Goal: Check status: Check status

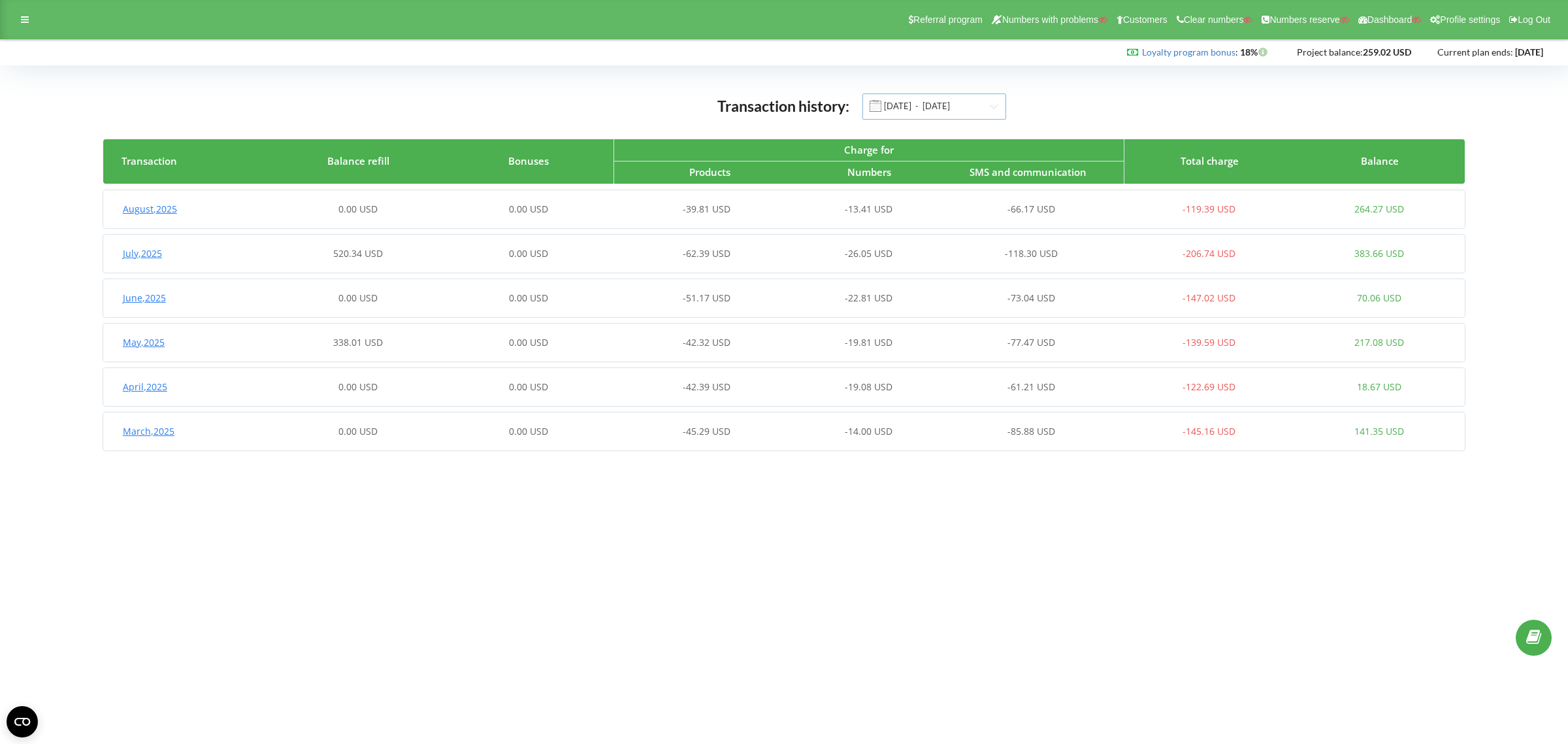
click at [917, 105] on input "01.03.2025 - 20.08.2025" at bounding box center [934, 106] width 144 height 26
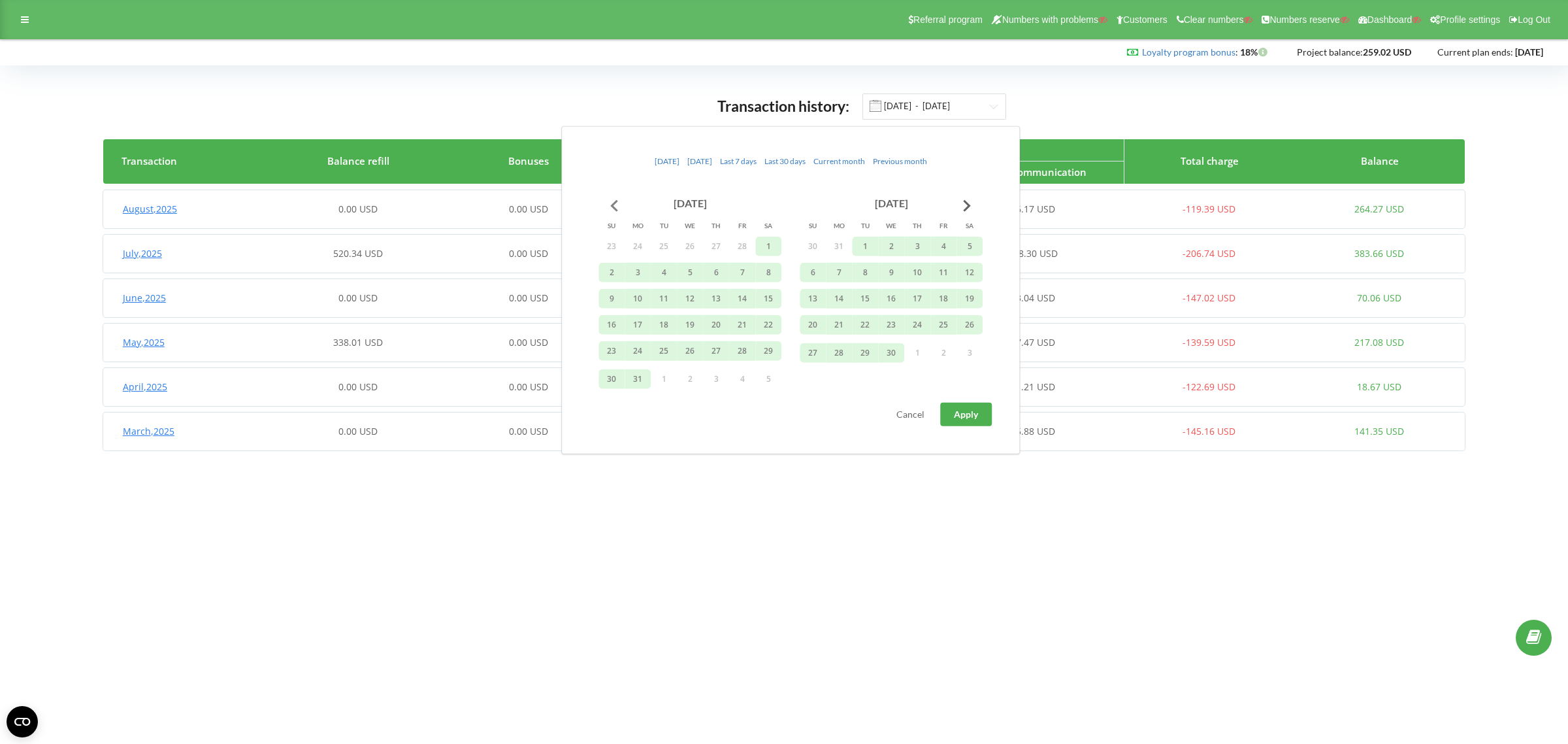
click at [612, 203] on button "Go to previous month" at bounding box center [613, 205] width 26 height 26
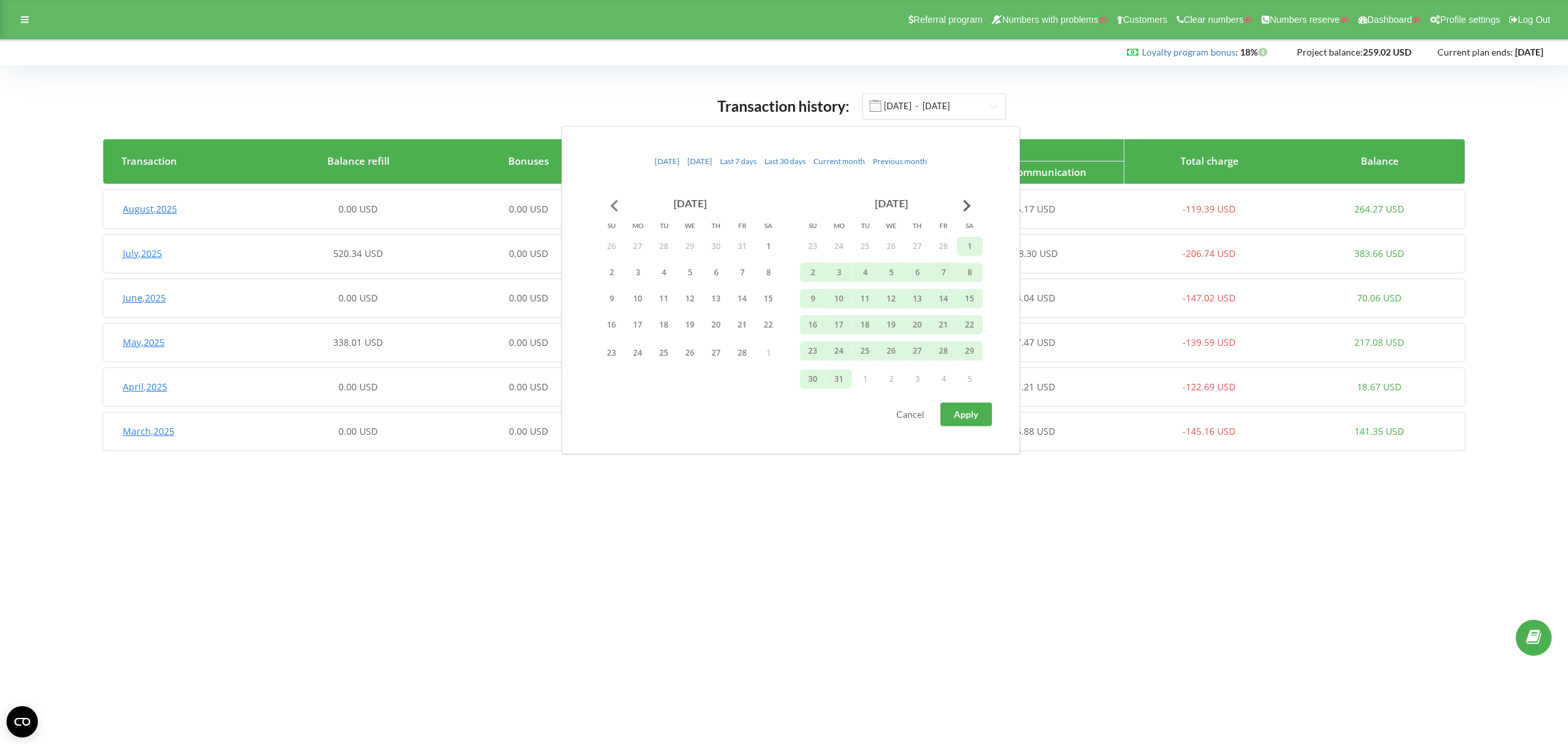
click at [612, 203] on button "Go to previous month" at bounding box center [613, 205] width 26 height 26
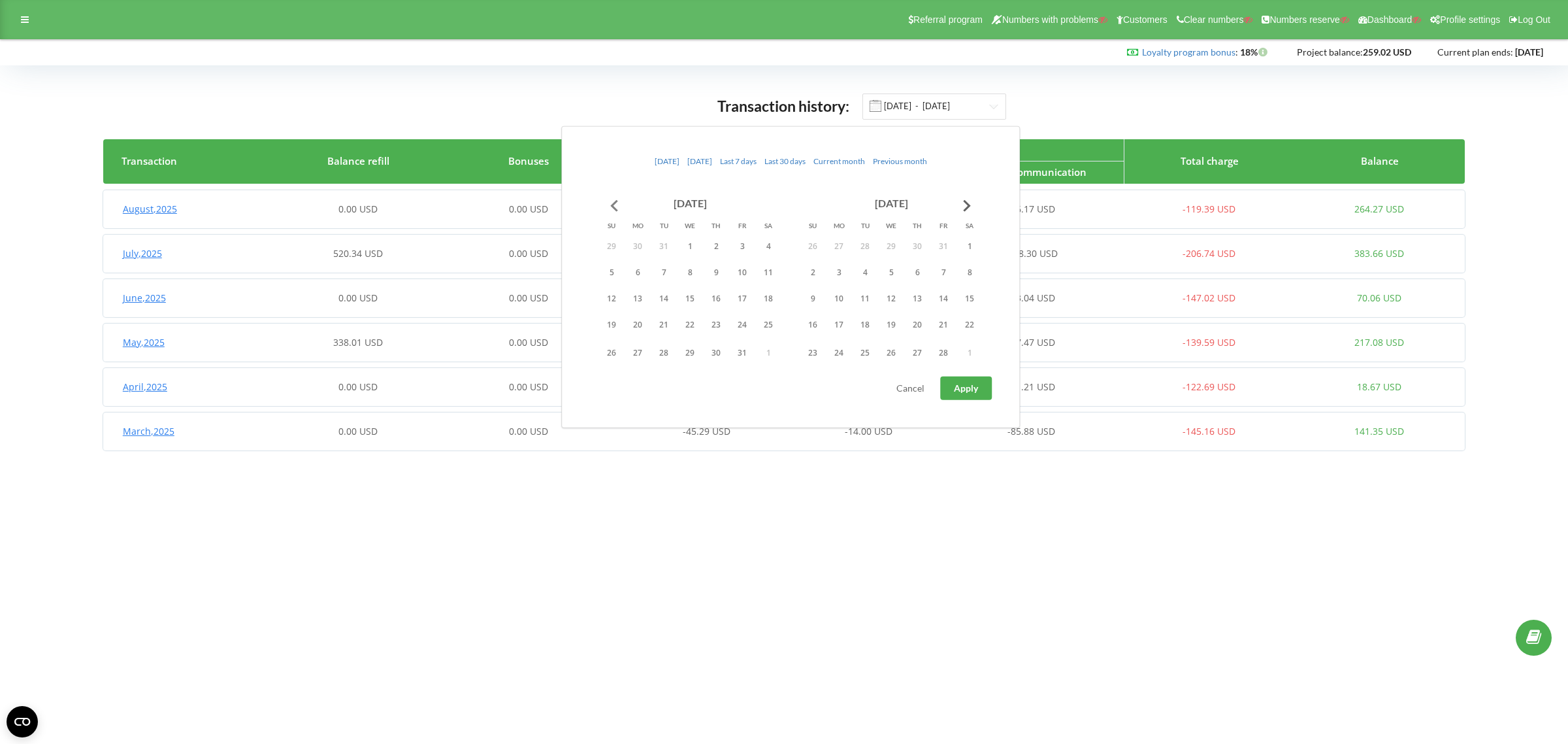
click at [612, 203] on button "Go to previous month" at bounding box center [613, 205] width 26 height 26
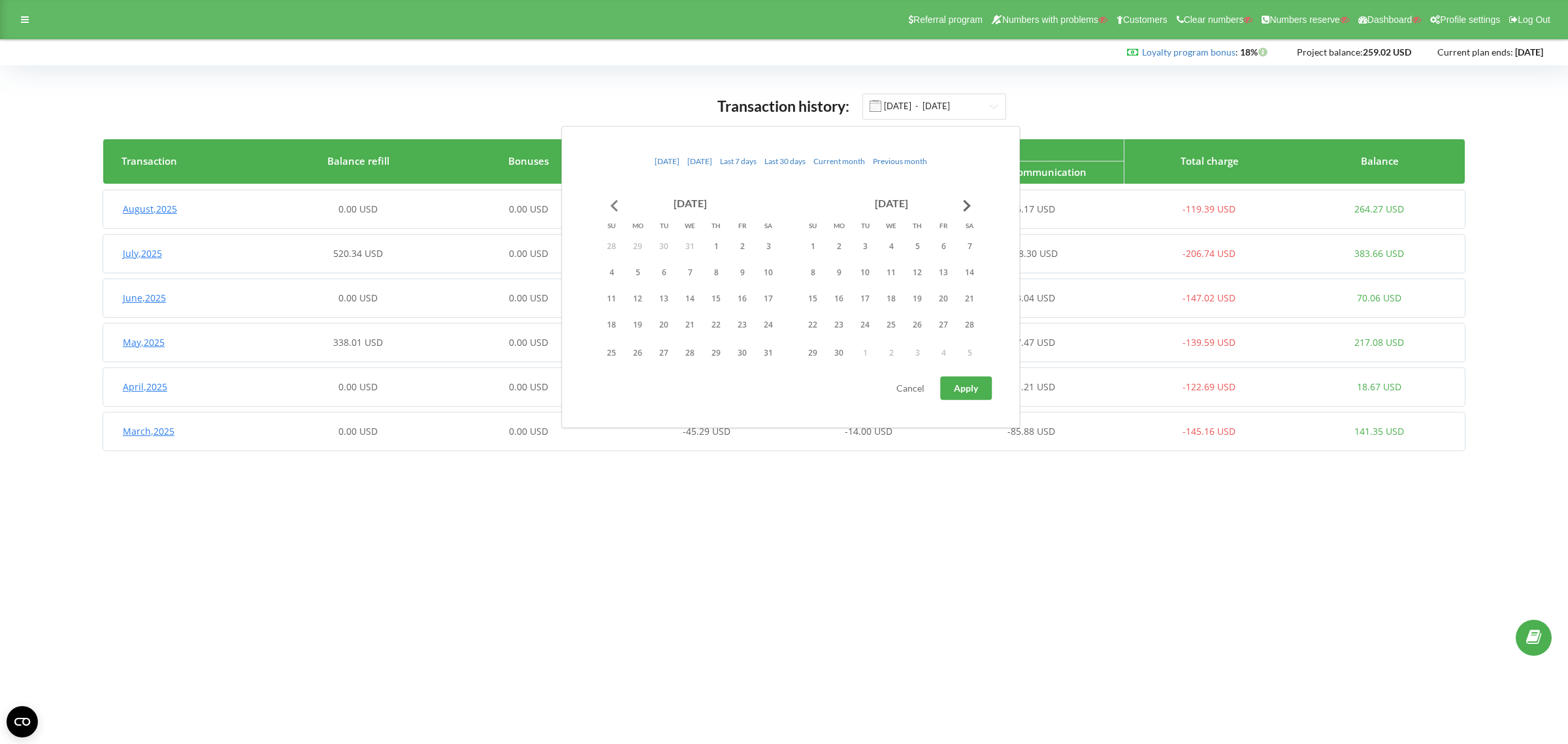
click at [612, 203] on button "Go to previous month" at bounding box center [613, 205] width 26 height 26
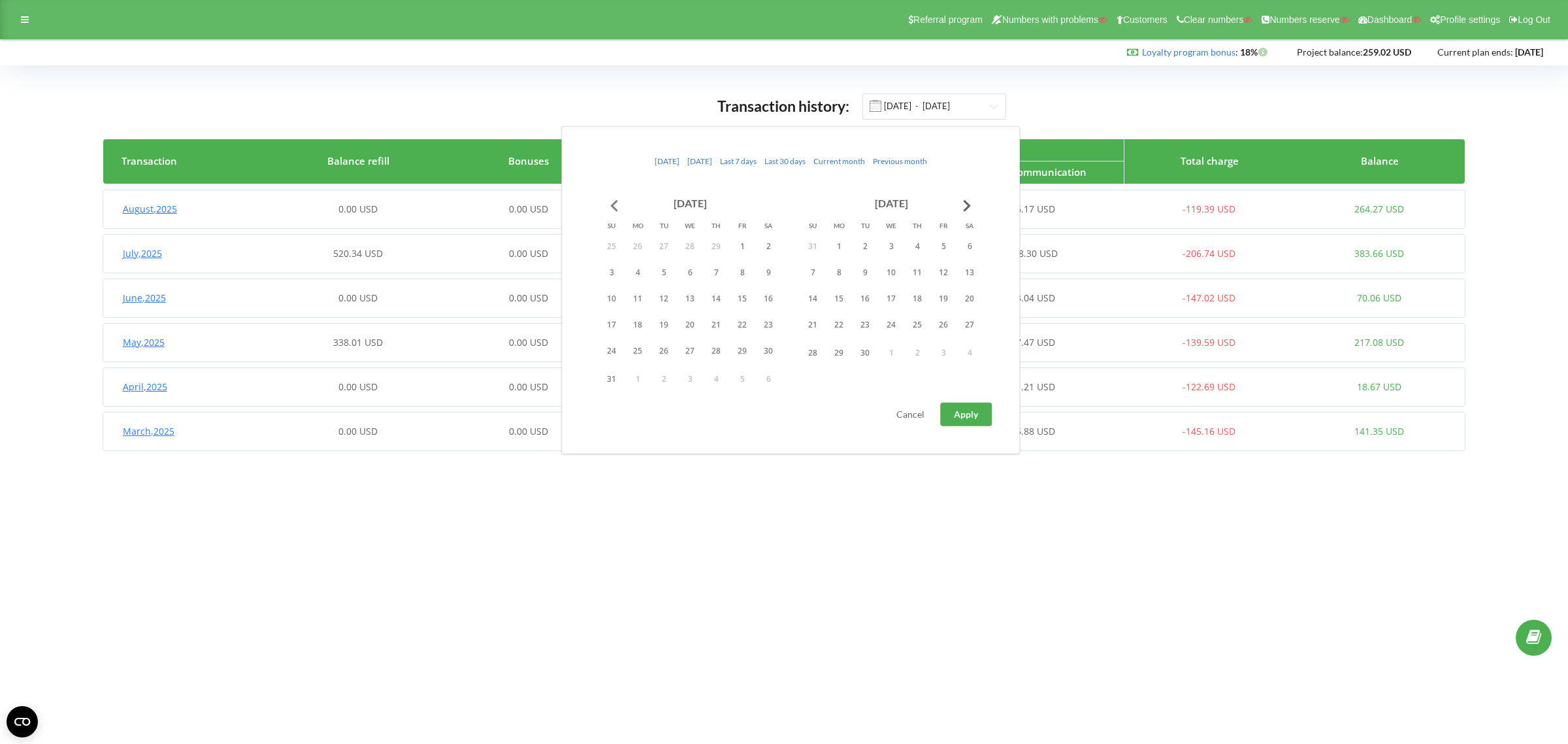
click at [612, 203] on button "Go to previous month" at bounding box center [613, 205] width 26 height 26
click at [642, 244] on button "1" at bounding box center [637, 246] width 26 height 20
click at [968, 201] on button "Go to next month" at bounding box center [966, 205] width 26 height 26
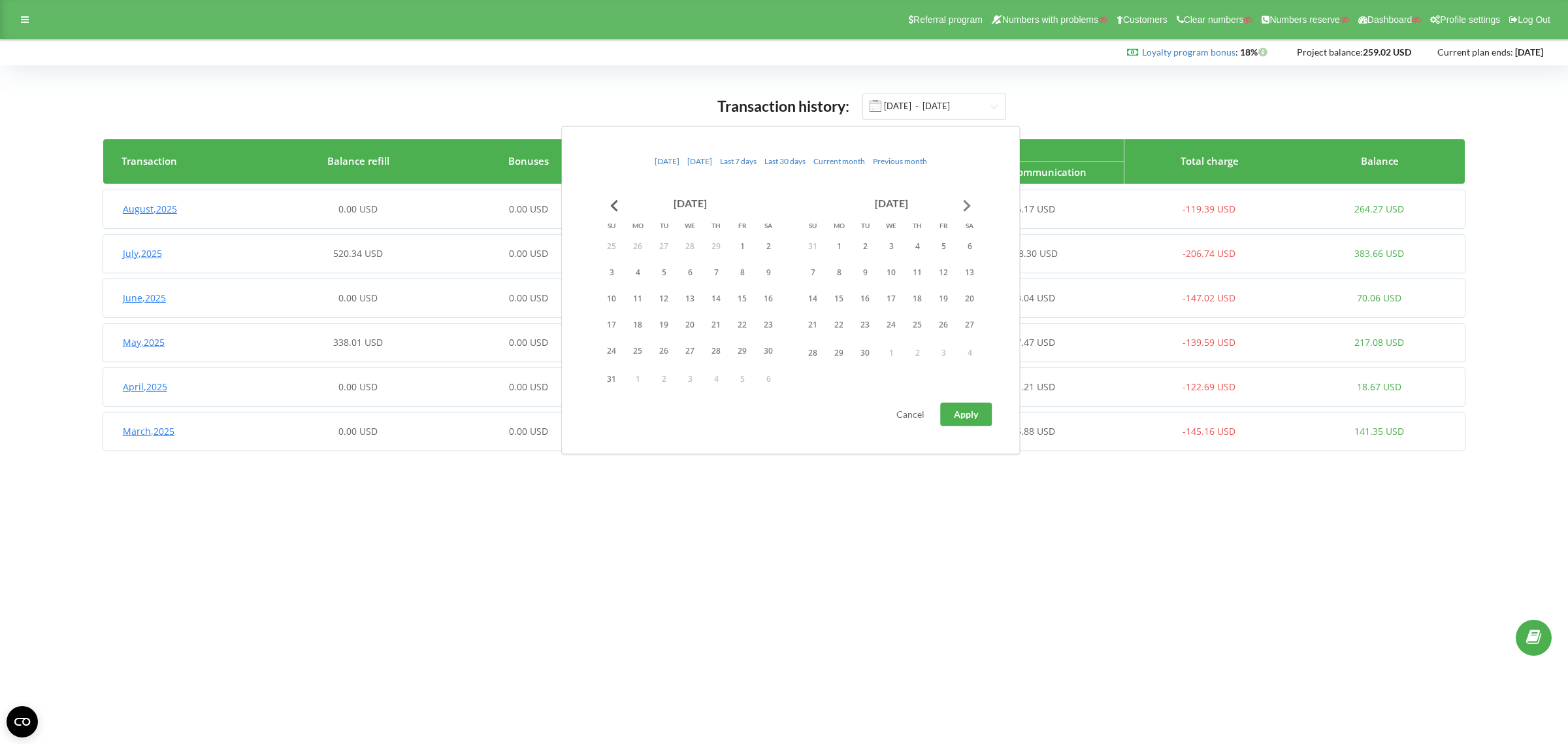
click at [968, 201] on button "Go to next month" at bounding box center [966, 205] width 26 height 26
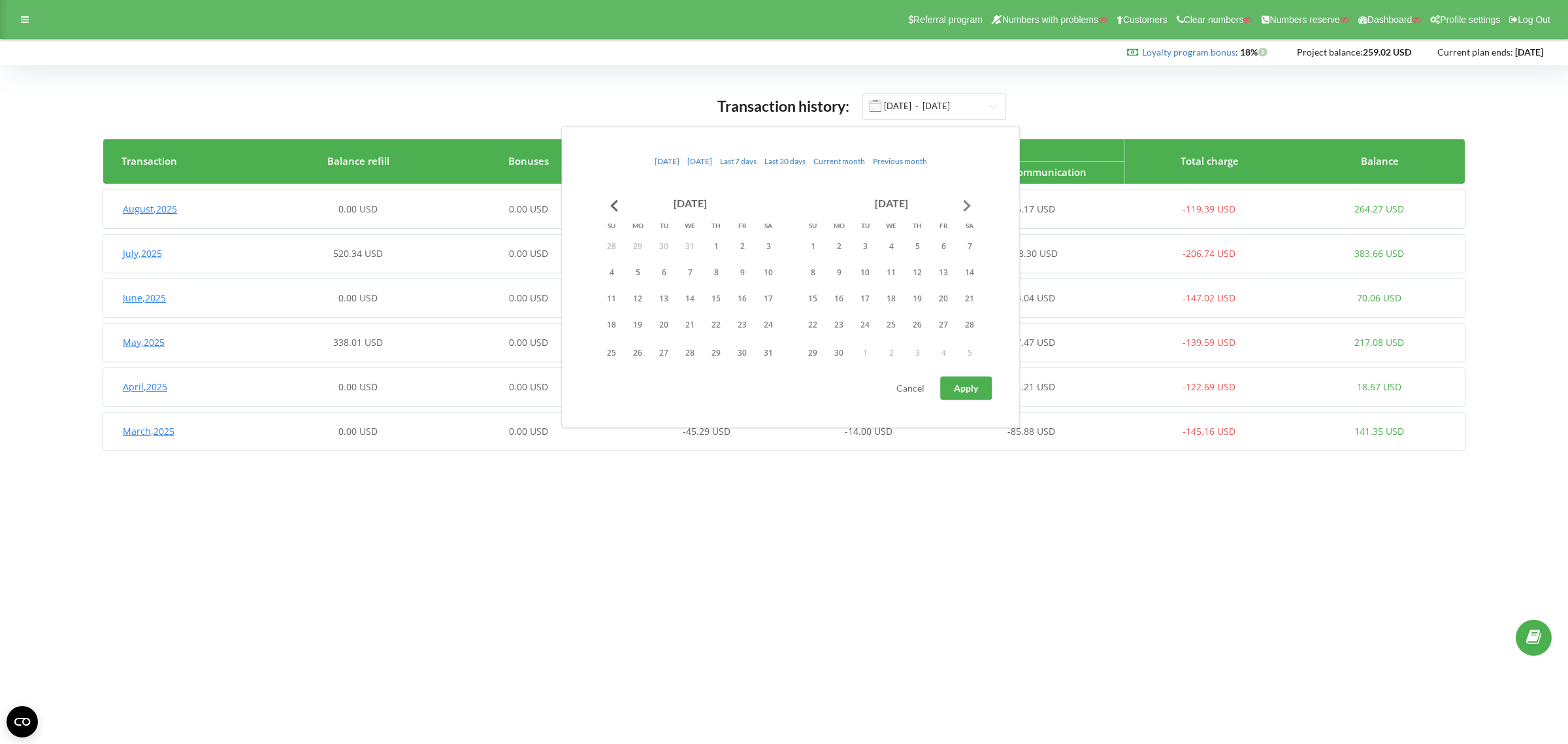
click at [968, 201] on button "Go to next month" at bounding box center [966, 205] width 26 height 26
click at [968, 200] on button "Go to next month" at bounding box center [966, 205] width 26 height 26
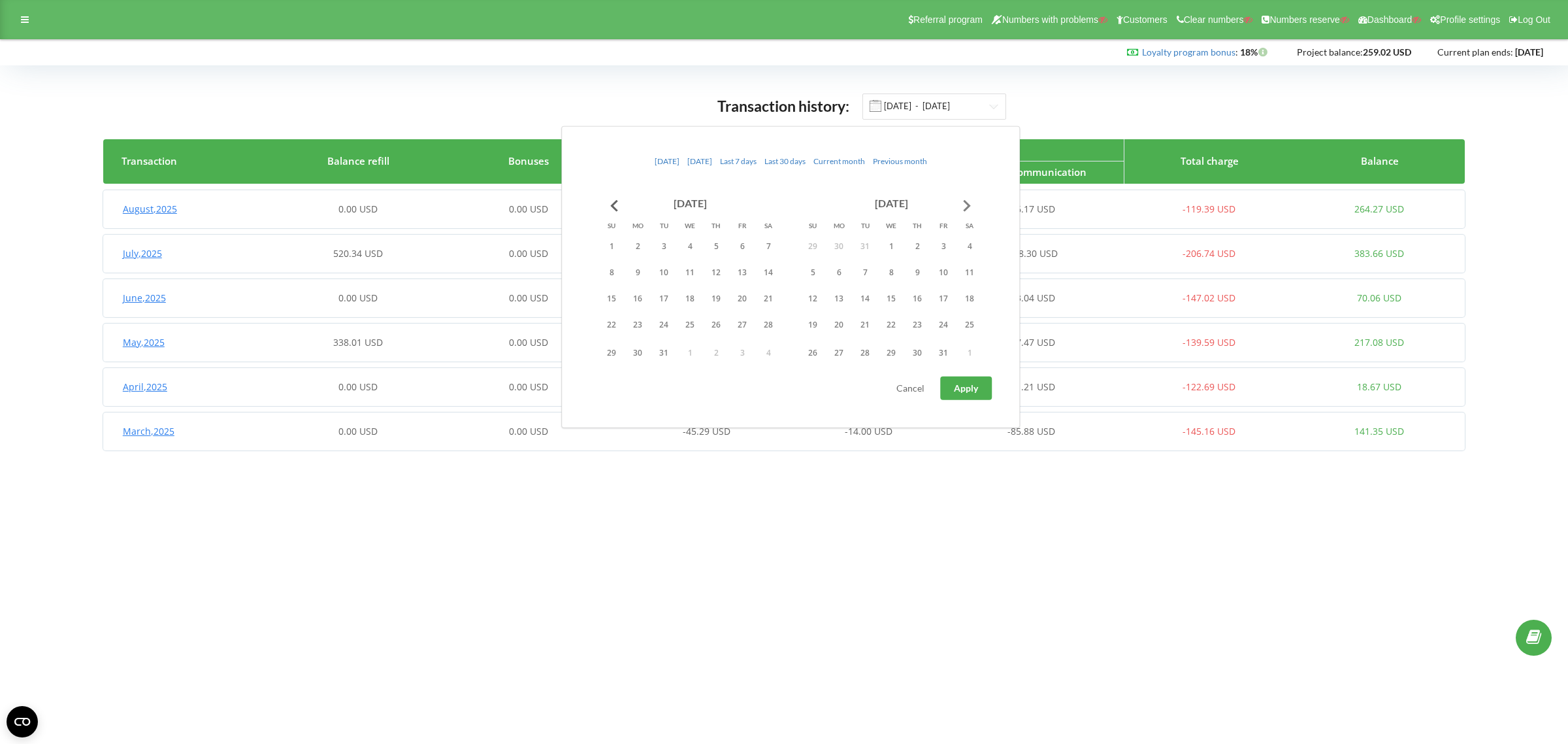
click at [968, 200] on button "Go to next month" at bounding box center [966, 205] width 26 height 26
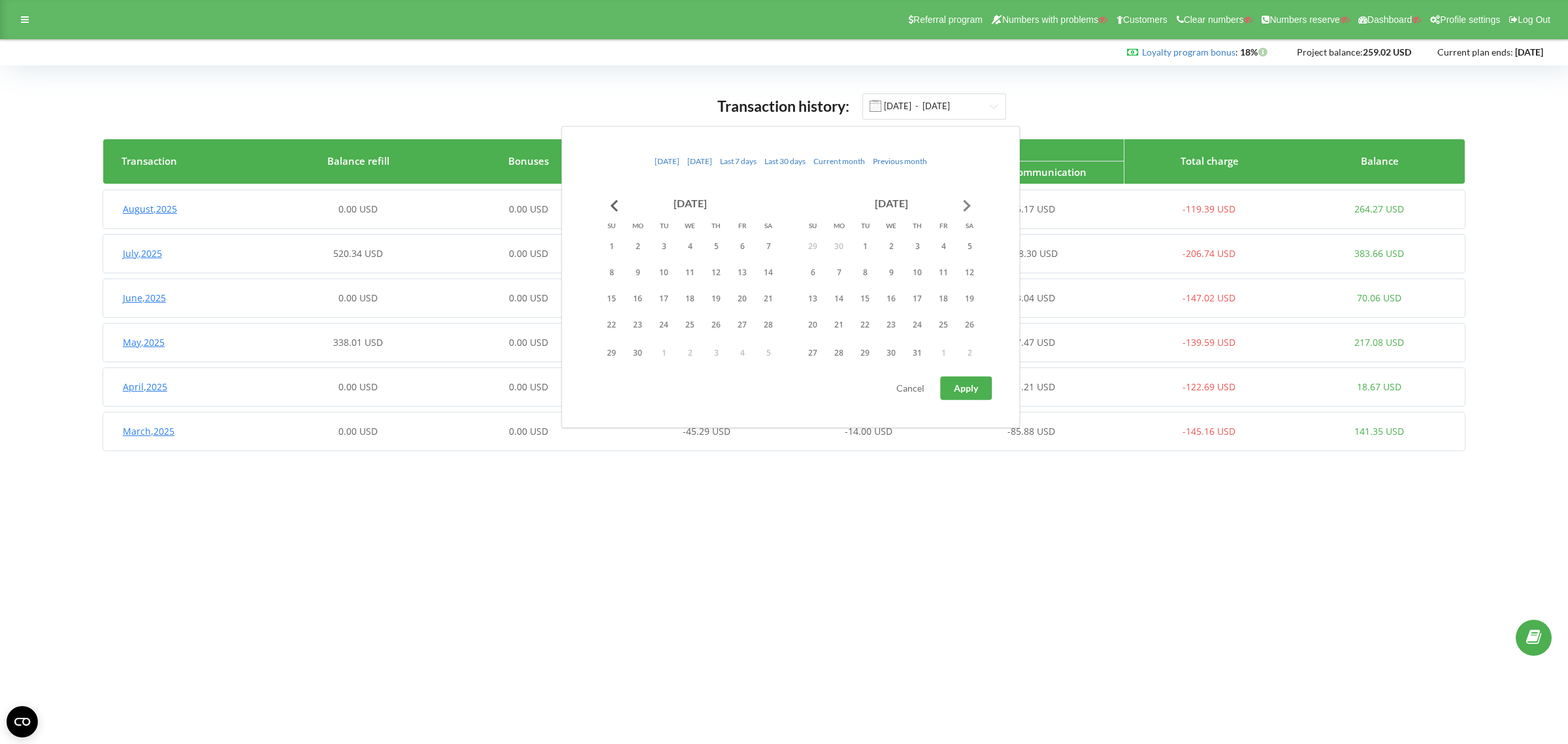
click at [968, 200] on button "Go to next month" at bounding box center [966, 205] width 26 height 26
click at [690, 321] on button "20" at bounding box center [690, 324] width 26 height 20
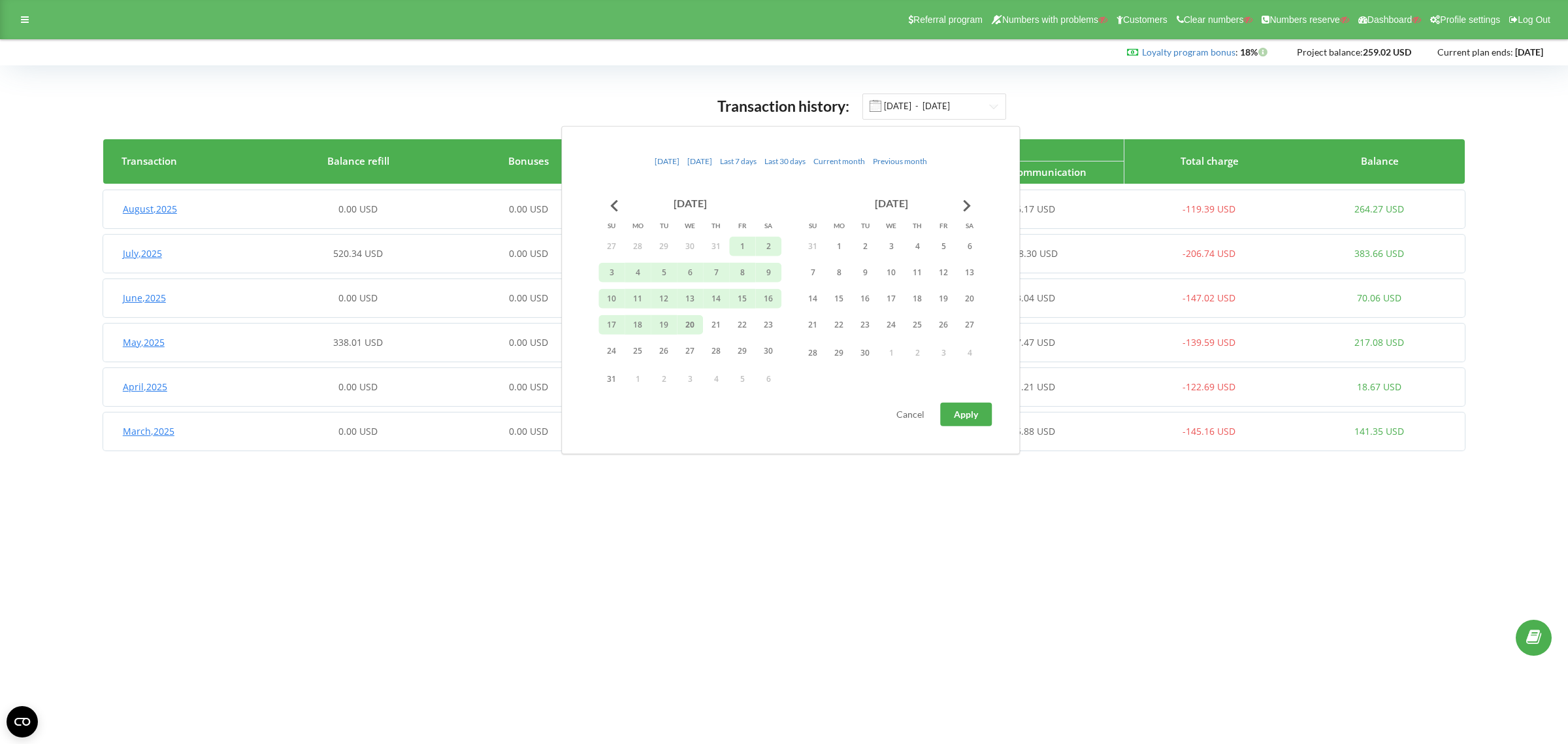
click at [964, 411] on span "Apply" at bounding box center [965, 414] width 24 height 11
type input "01.01.2024 - 20.08.2025"
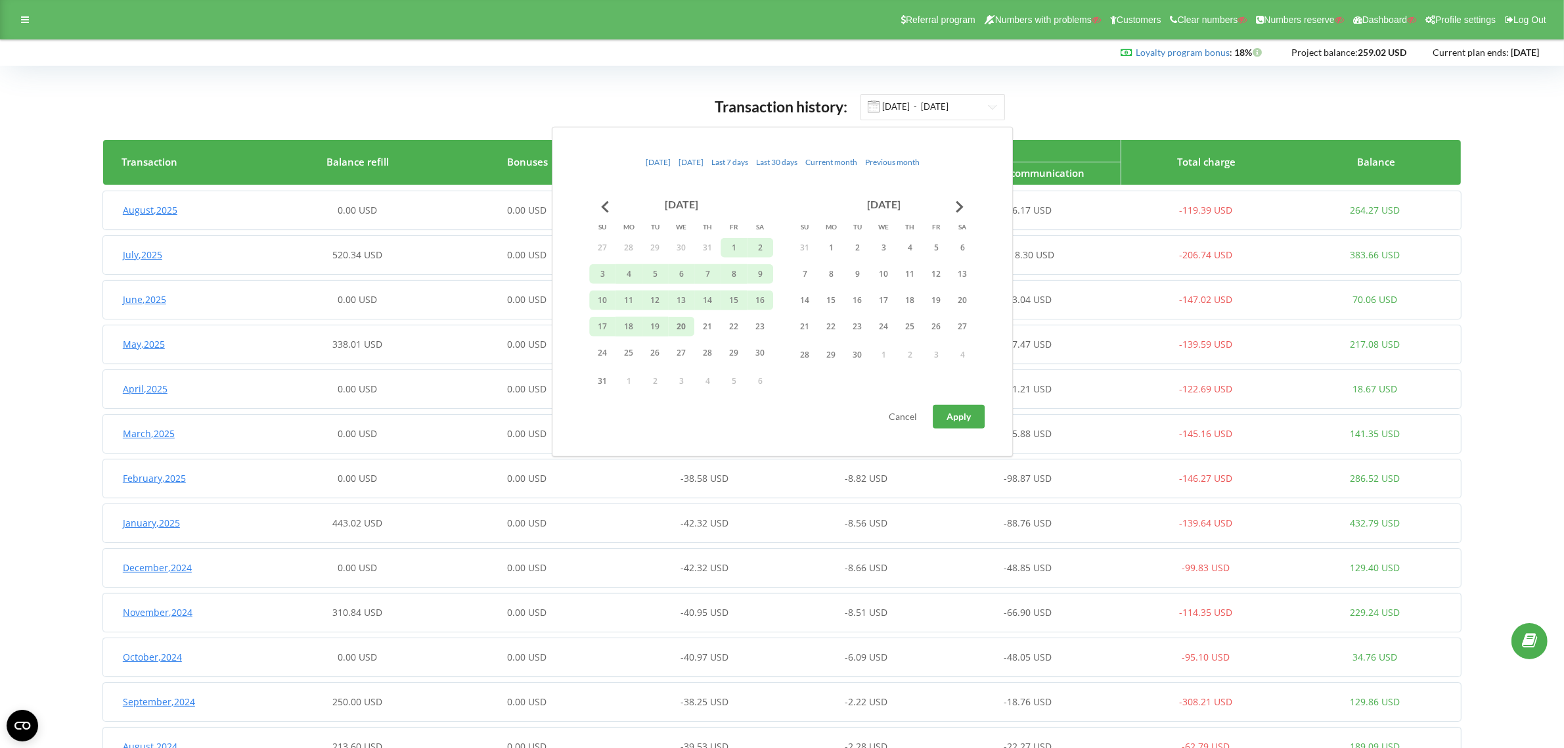
click at [408, 85] on div "Transaction history: 01.01.2024 - 20.08.2025 Transaction Balance refill Bonuses…" at bounding box center [782, 499] width 1536 height 840
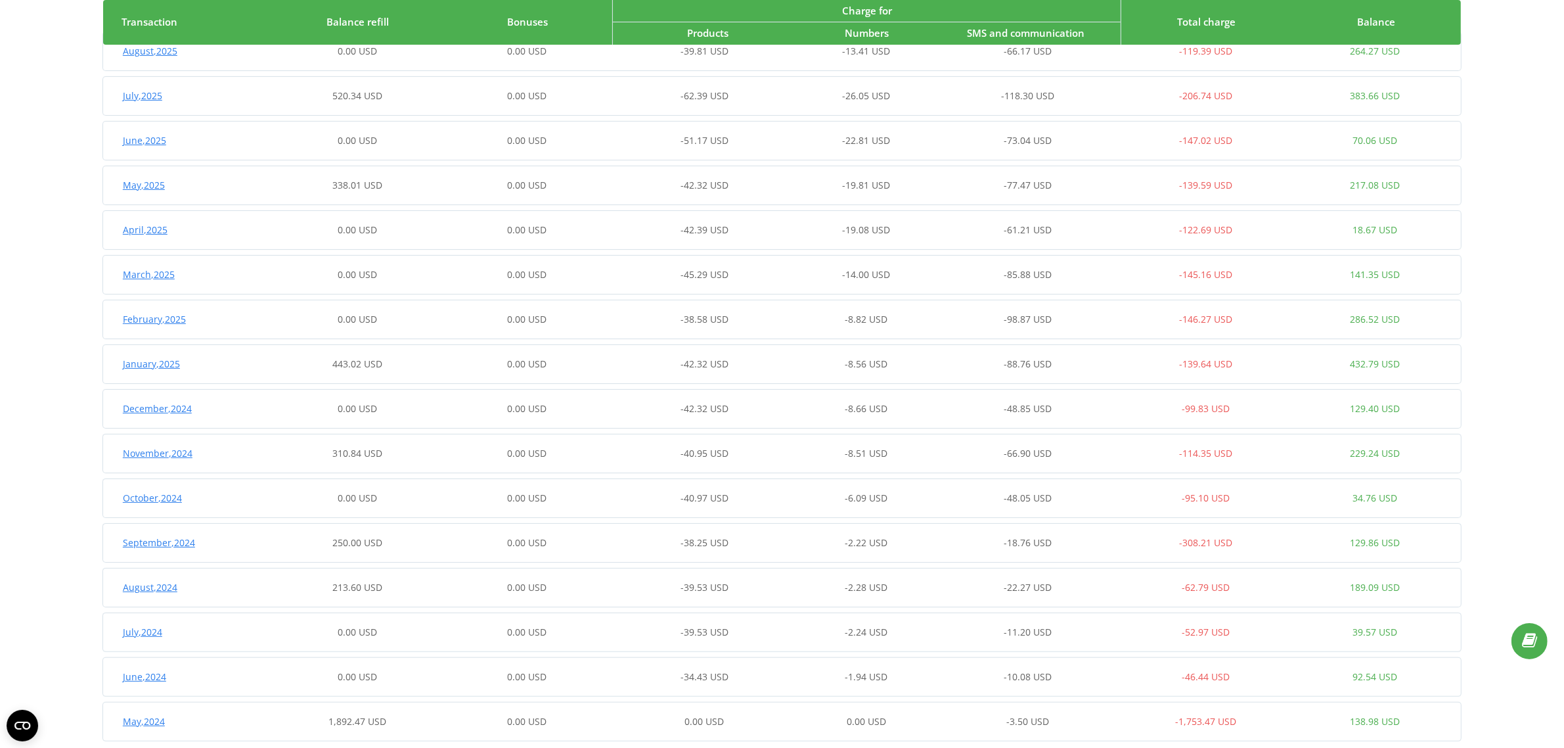
scroll to position [185, 0]
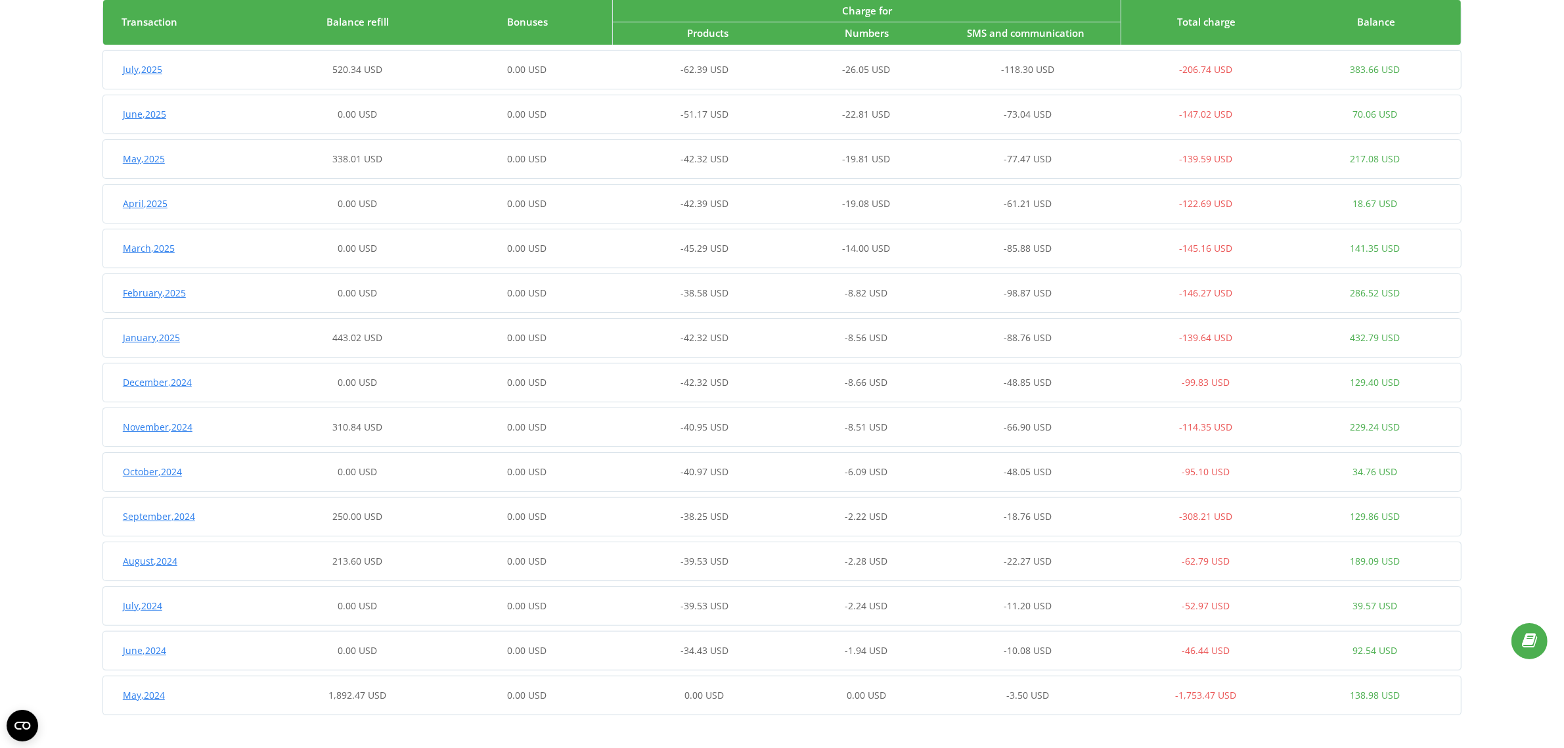
click at [784, 690] on div "0.00 USD" at bounding box center [866, 694] width 169 height 13
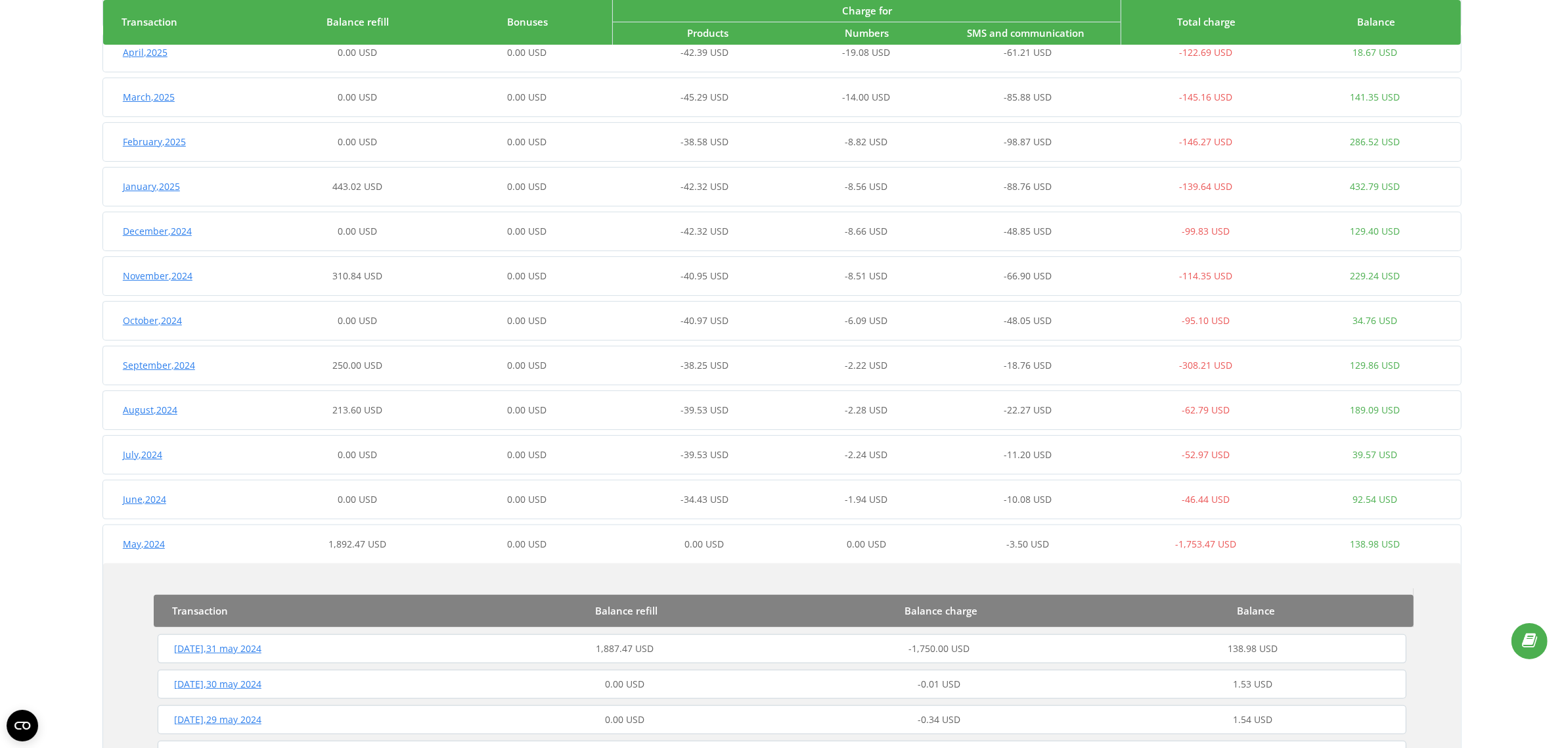
scroll to position [629, 0]
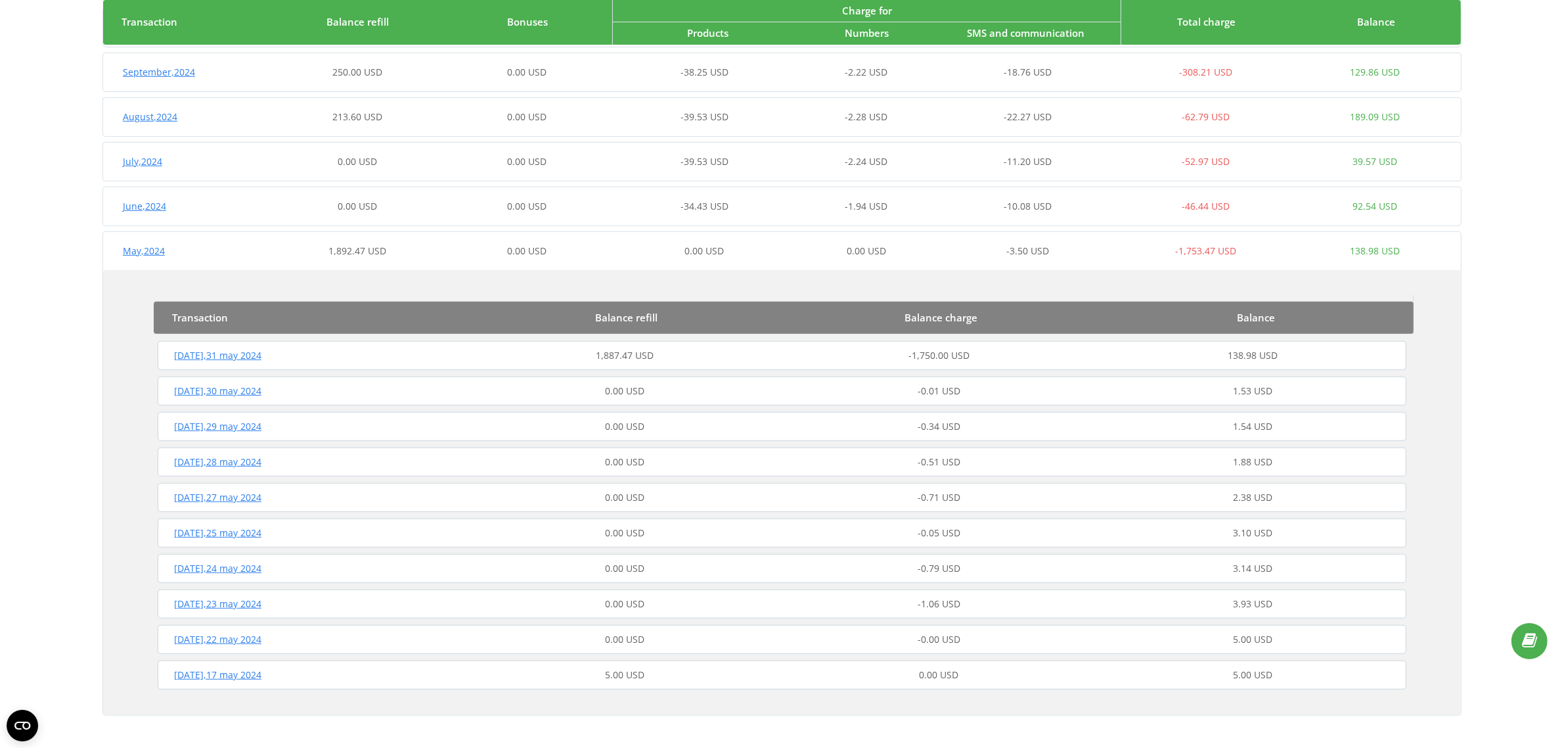
click at [707, 351] on div "1,887.47 USD" at bounding box center [625, 355] width 314 height 13
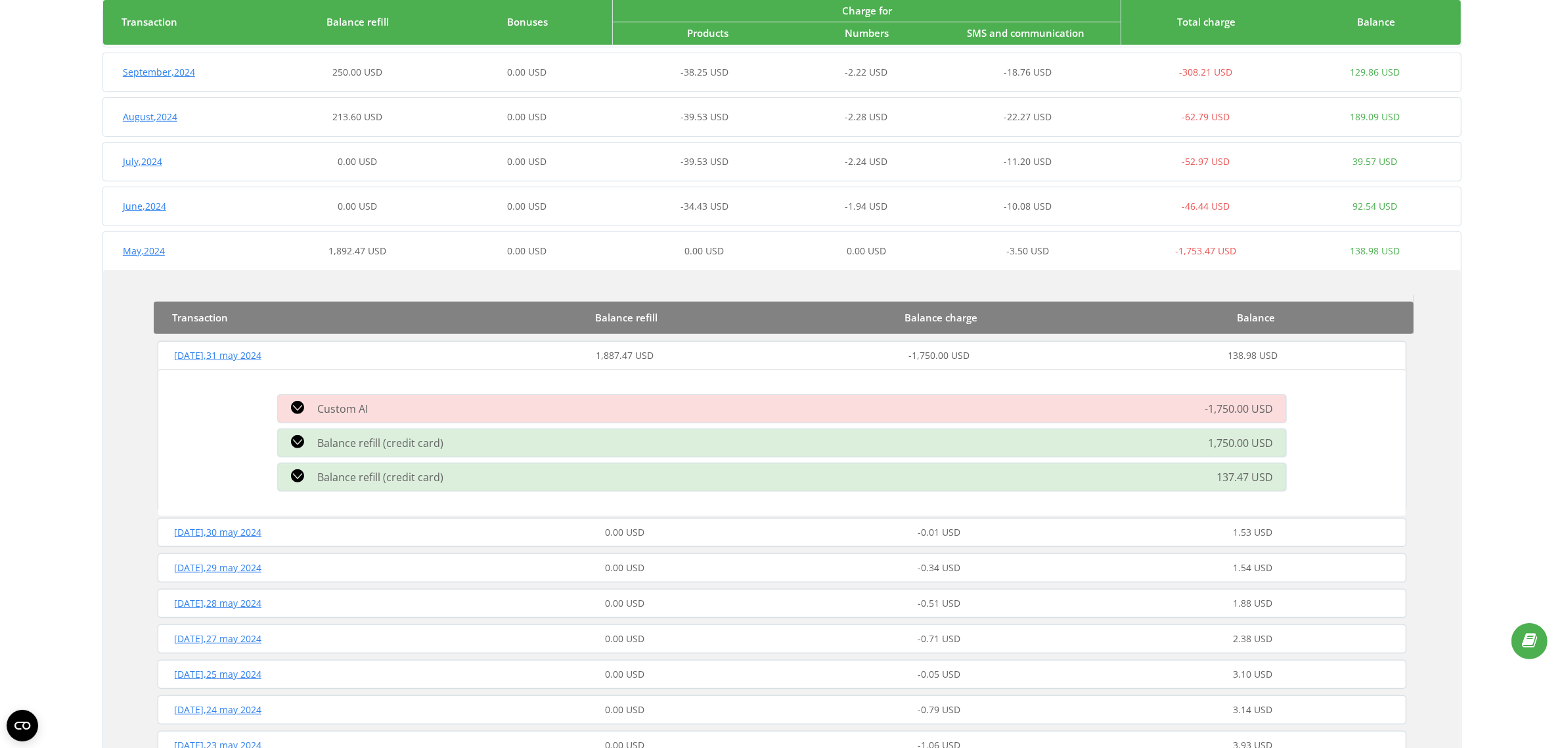
click at [422, 408] on div "Custom AI" at bounding box center [622, 409] width 704 height 16
click at [302, 405] on icon at bounding box center [297, 407] width 13 height 13
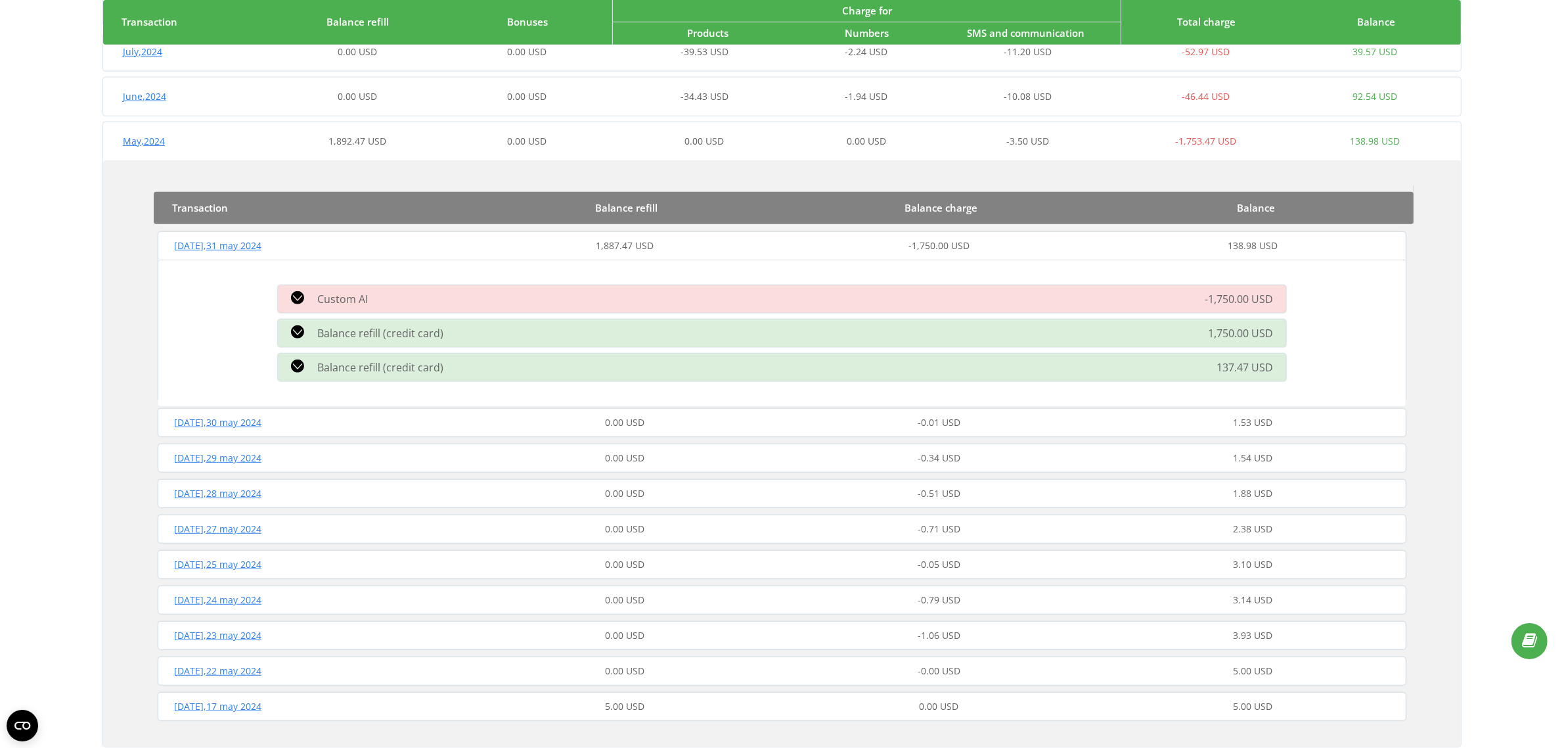
scroll to position [769, 0]
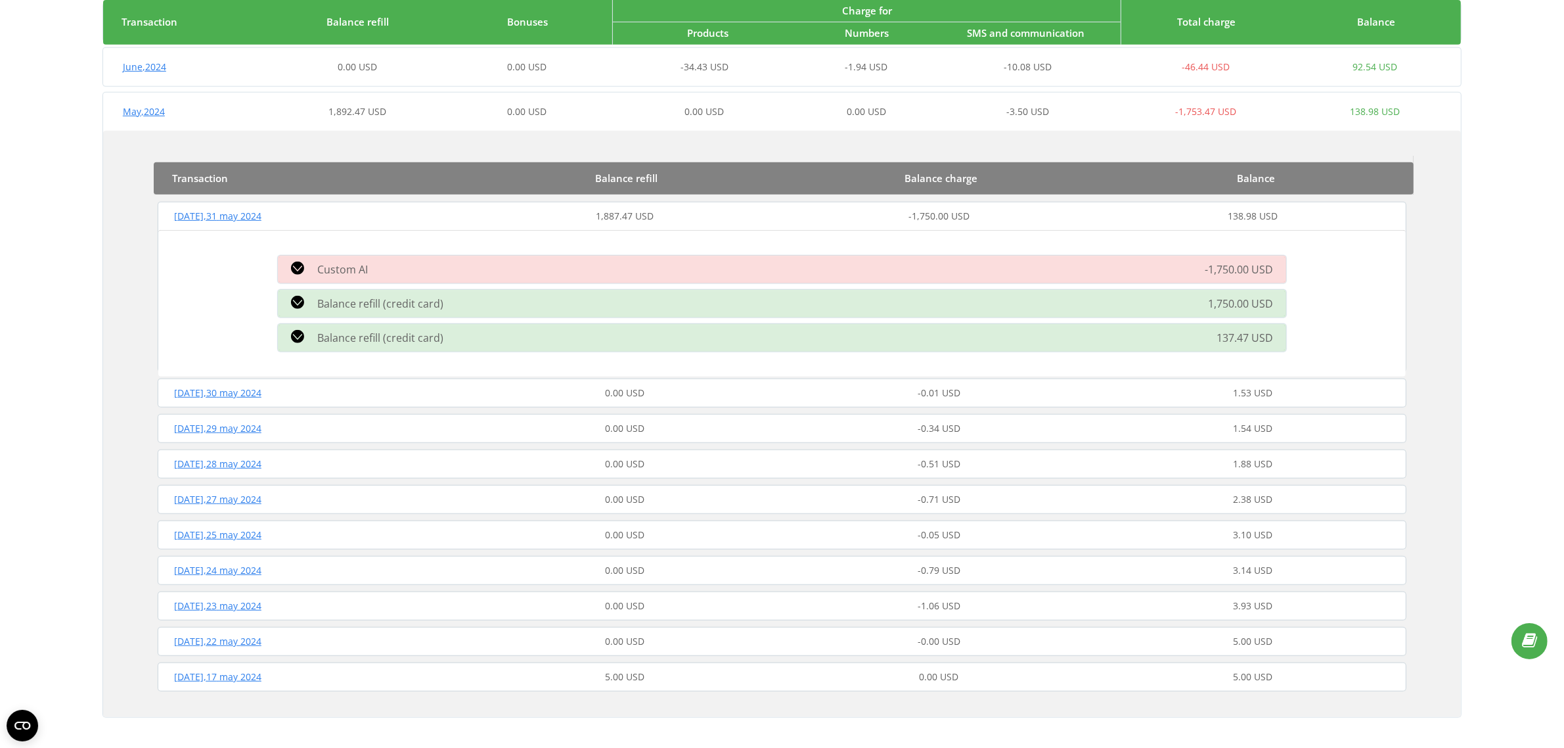
click at [292, 265] on icon at bounding box center [297, 267] width 13 height 13
click at [312, 263] on div "Custom AI" at bounding box center [622, 269] width 704 height 16
click at [416, 267] on div "Custom AI" at bounding box center [622, 269] width 704 height 16
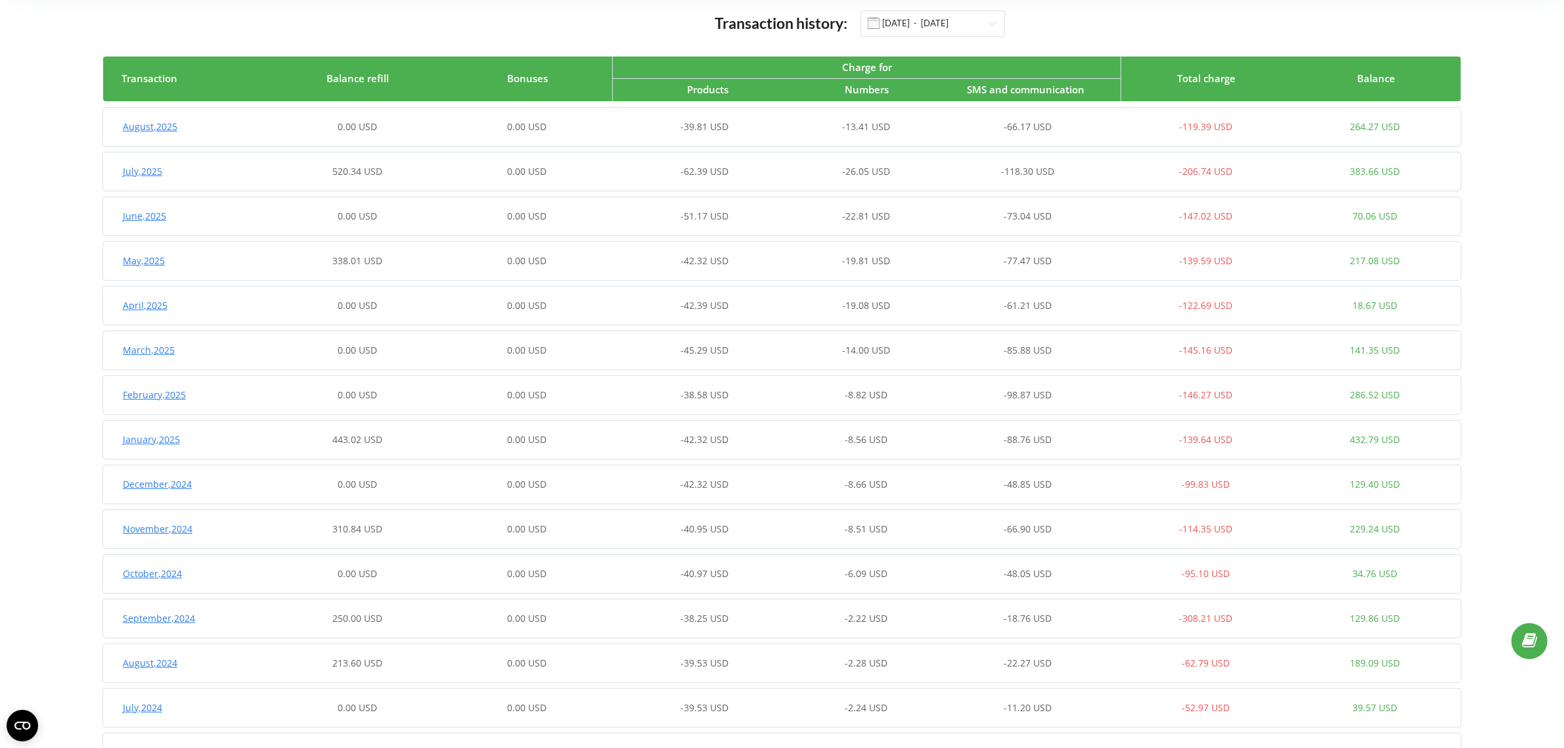
scroll to position [0, 0]
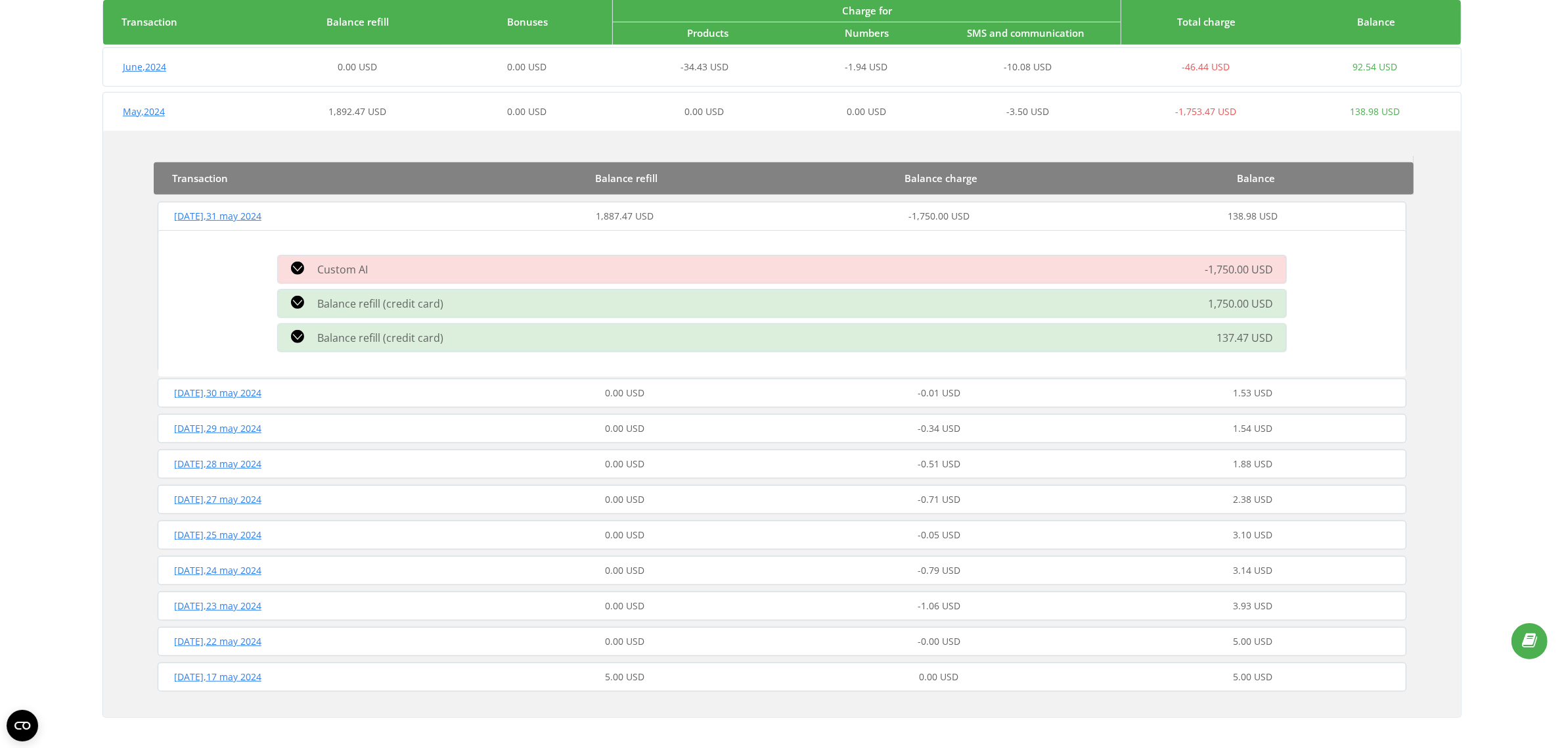
click at [242, 99] on div "May , 2024 1,892.47 USD 0.00 USD 0.00 USD 0.00 USD -3.50 USD -1,753.47 USD 138.…" at bounding box center [781, 112] width 1357 height 32
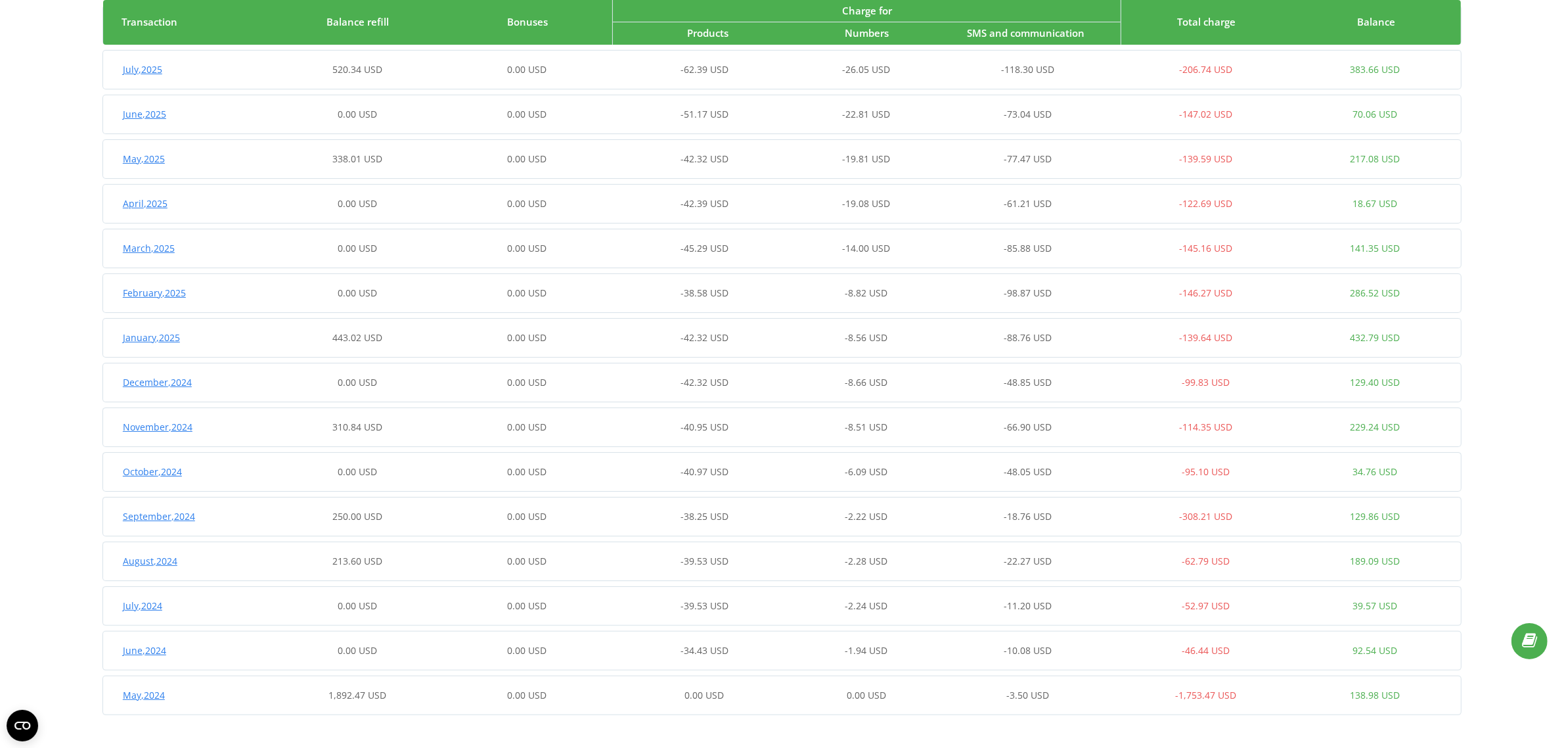
click at [445, 694] on div "0.00 USD" at bounding box center [526, 694] width 169 height 13
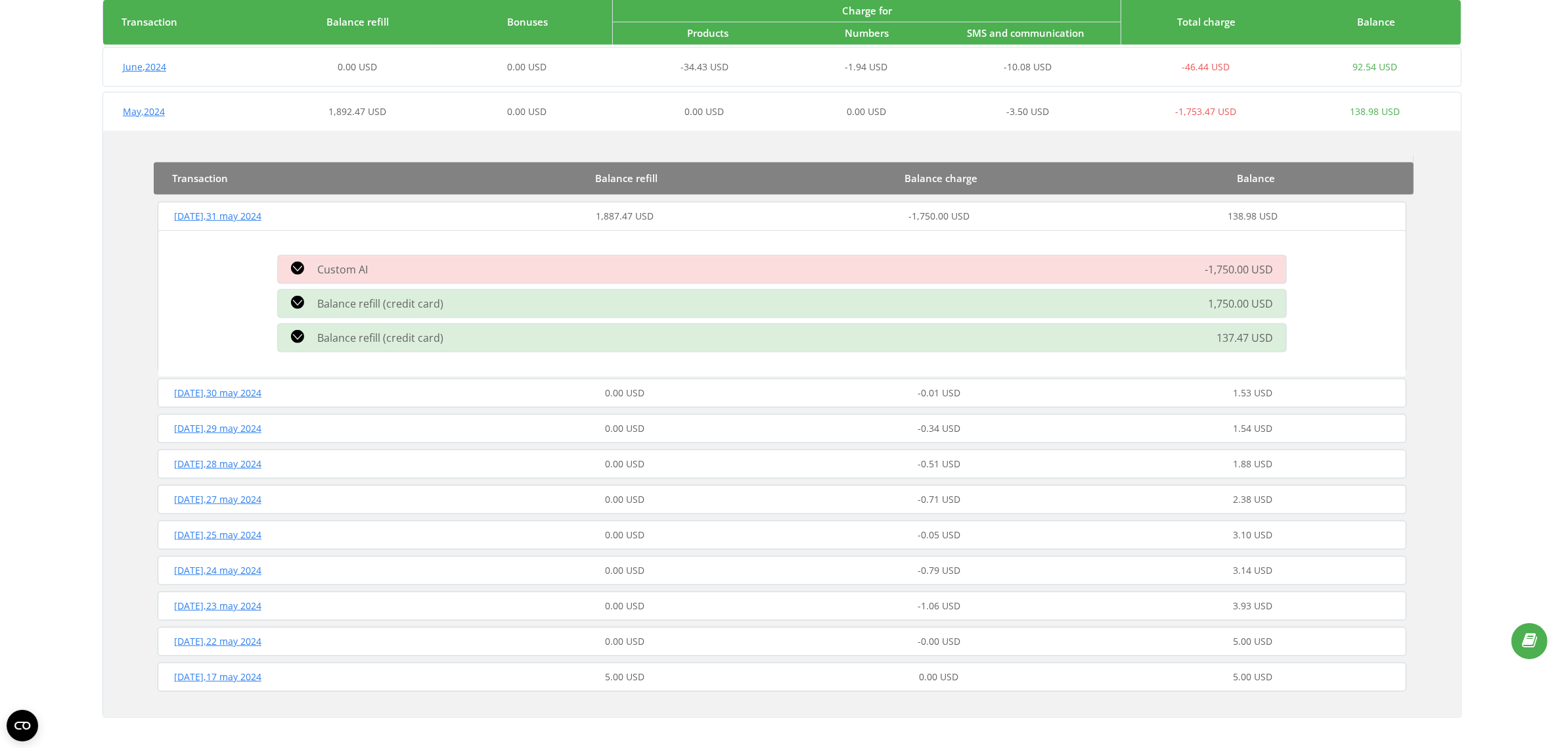
click at [312, 211] on div "Friday , 31 may 2024" at bounding box center [311, 216] width 314 height 13
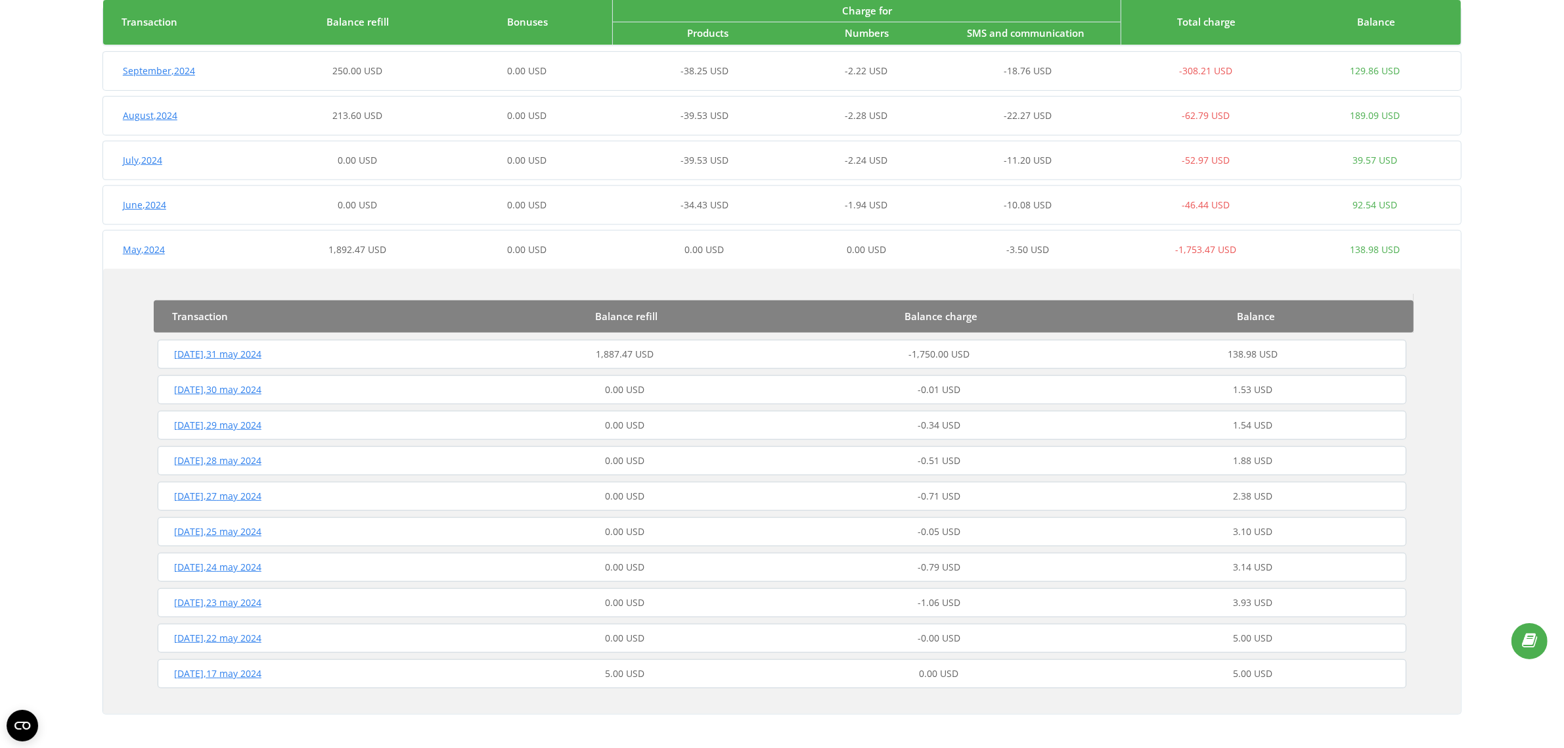
scroll to position [629, 0]
click at [253, 248] on div "May , 2024" at bounding box center [187, 250] width 169 height 13
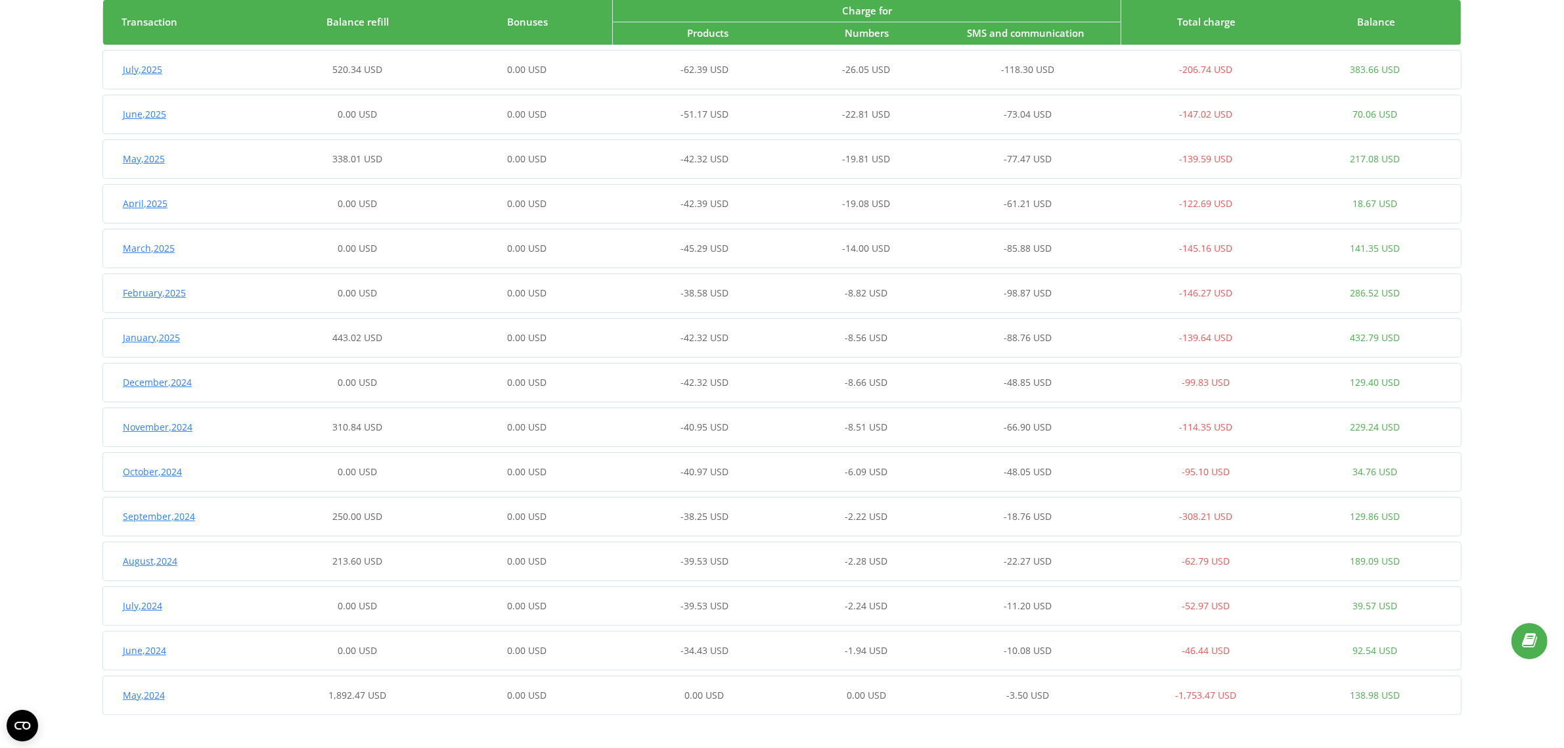
scroll to position [0, 0]
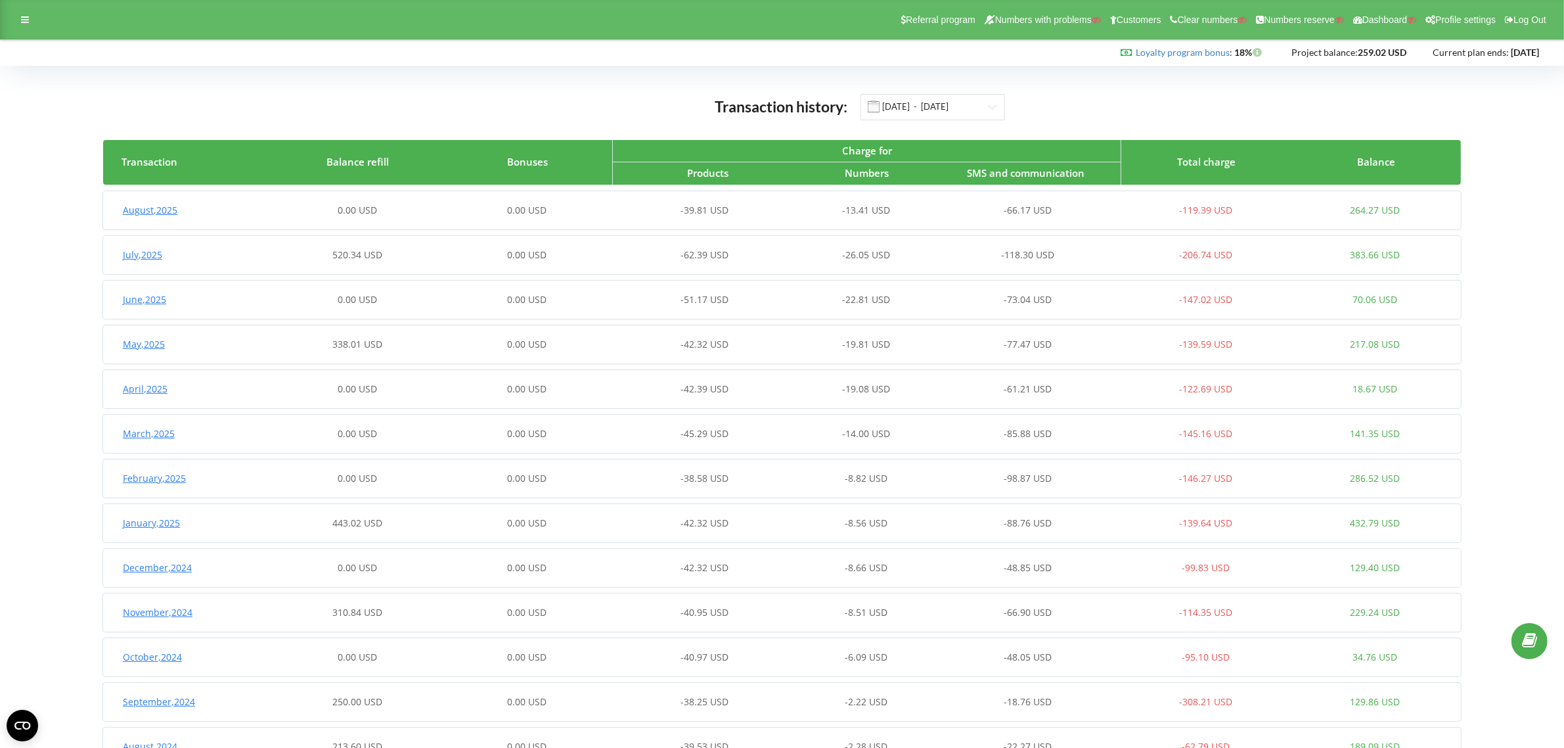
click at [523, 117] on div "Transaction history: 01.01.2024 - 20.08.2025" at bounding box center [782, 106] width 1358 height 27
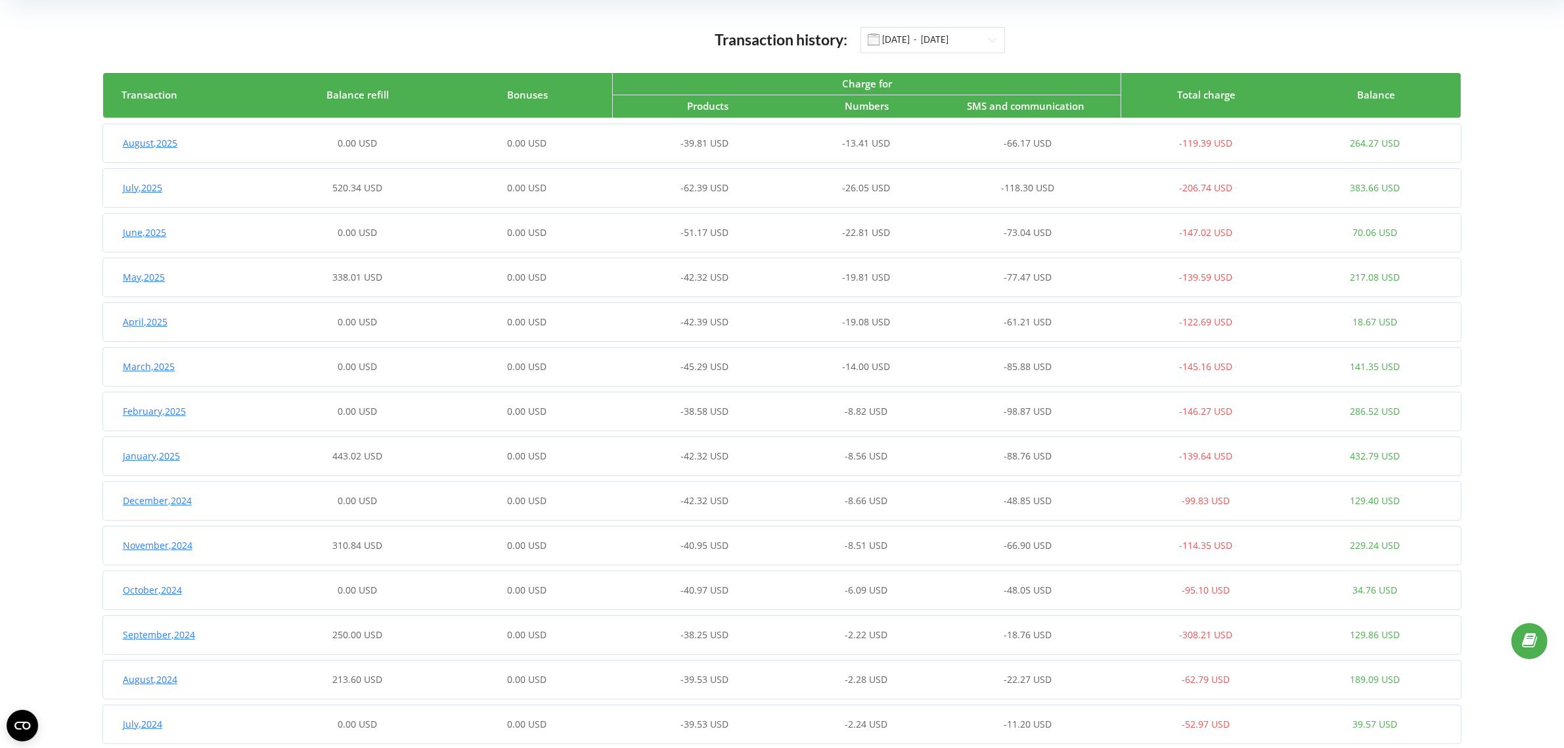
scroll to position [185, 0]
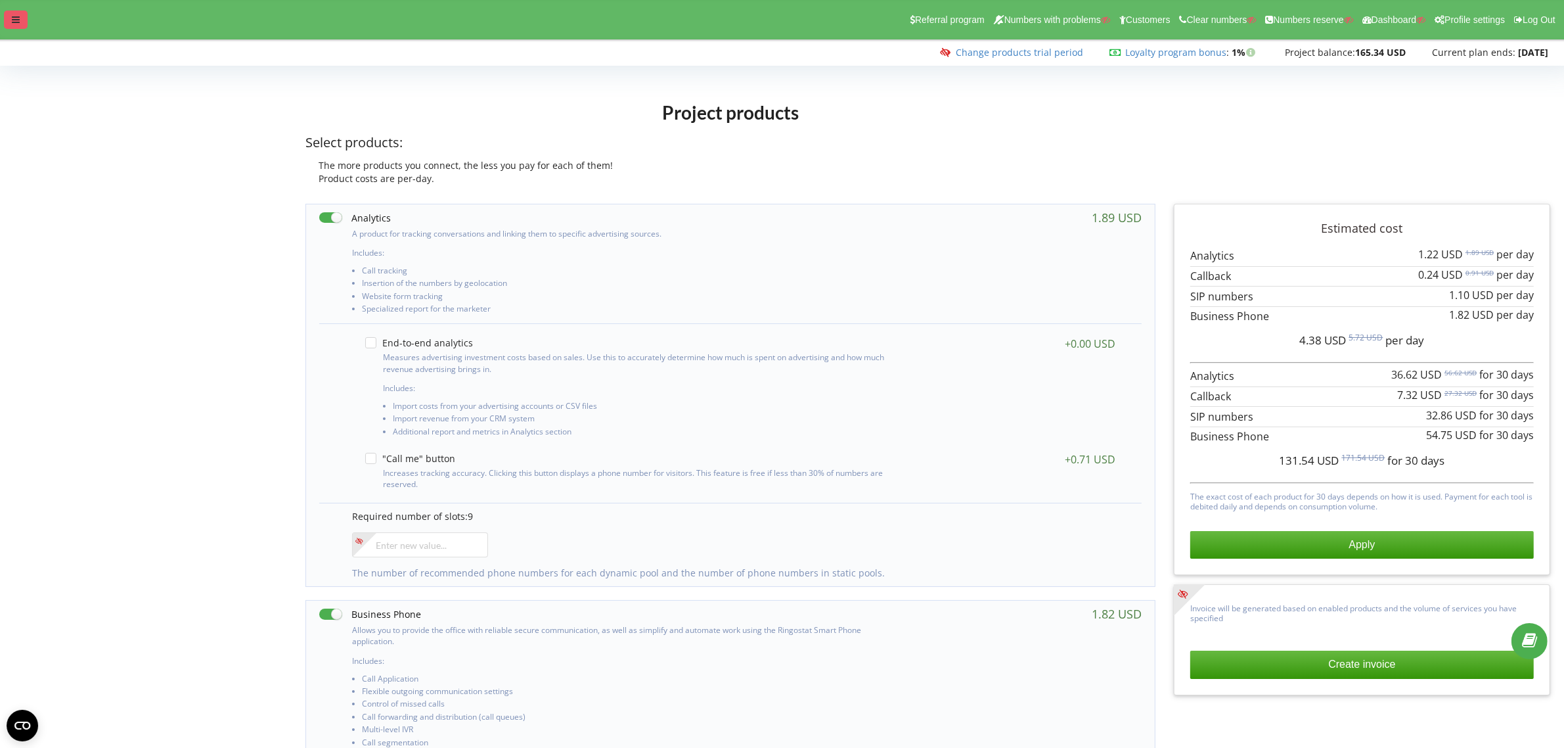
click at [12, 15] on icon at bounding box center [16, 19] width 8 height 9
